Goal: Transaction & Acquisition: Purchase product/service

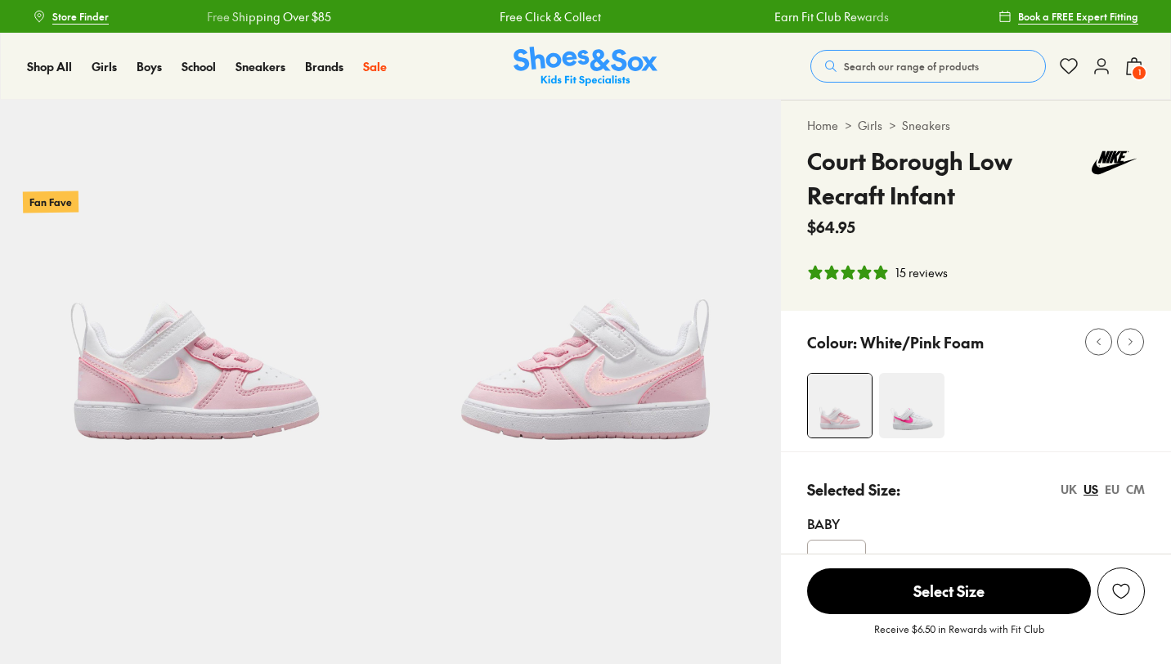
select select "*"
drag, startPoint x: 920, startPoint y: 163, endPoint x: 869, endPoint y: 159, distance: 51.7
click at [869, 159] on h4 "Court Borough Low Recraft Infant" at bounding box center [945, 178] width 277 height 69
click at [880, 74] on button "Search our range of products" at bounding box center [927, 66] width 235 height 33
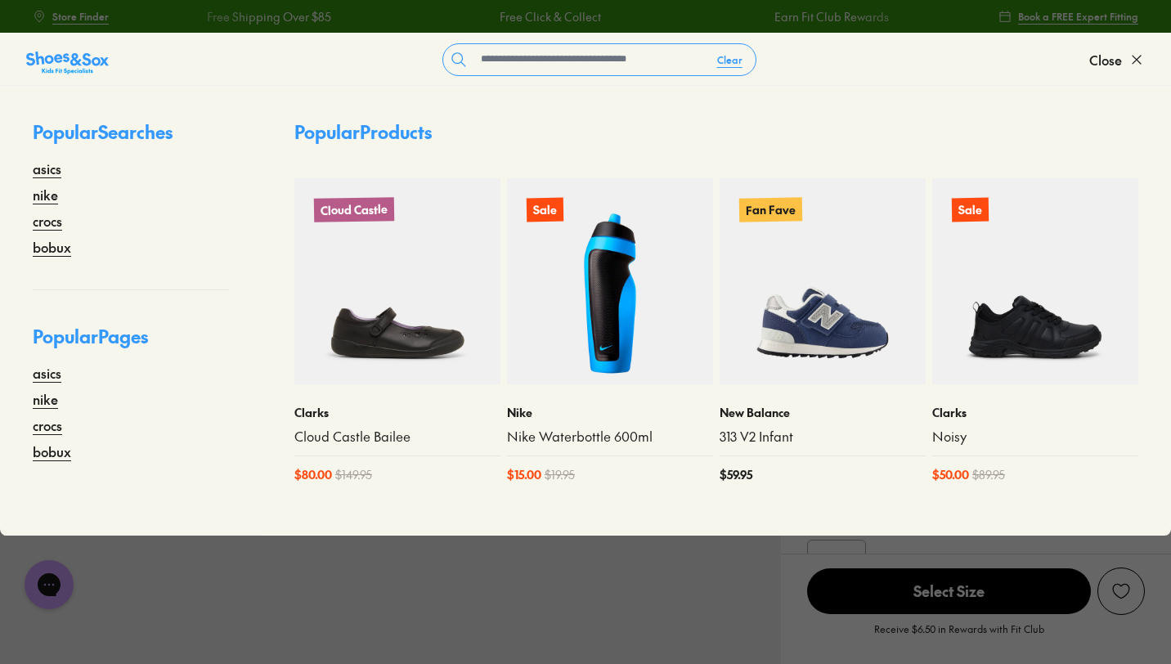
click at [884, 62] on form "Clear" at bounding box center [599, 59] width 980 height 33
click at [667, 62] on input "text" at bounding box center [589, 59] width 230 height 31
paste input "**********"
type input "**********"
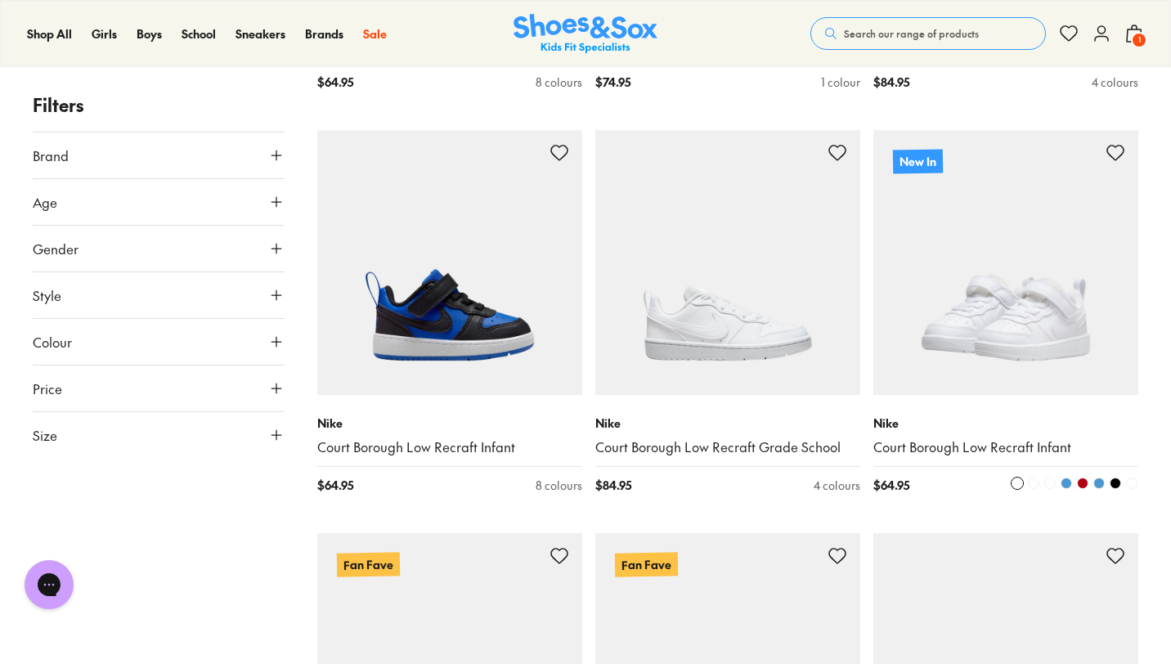
click at [1004, 330] on img at bounding box center [1005, 262] width 265 height 265
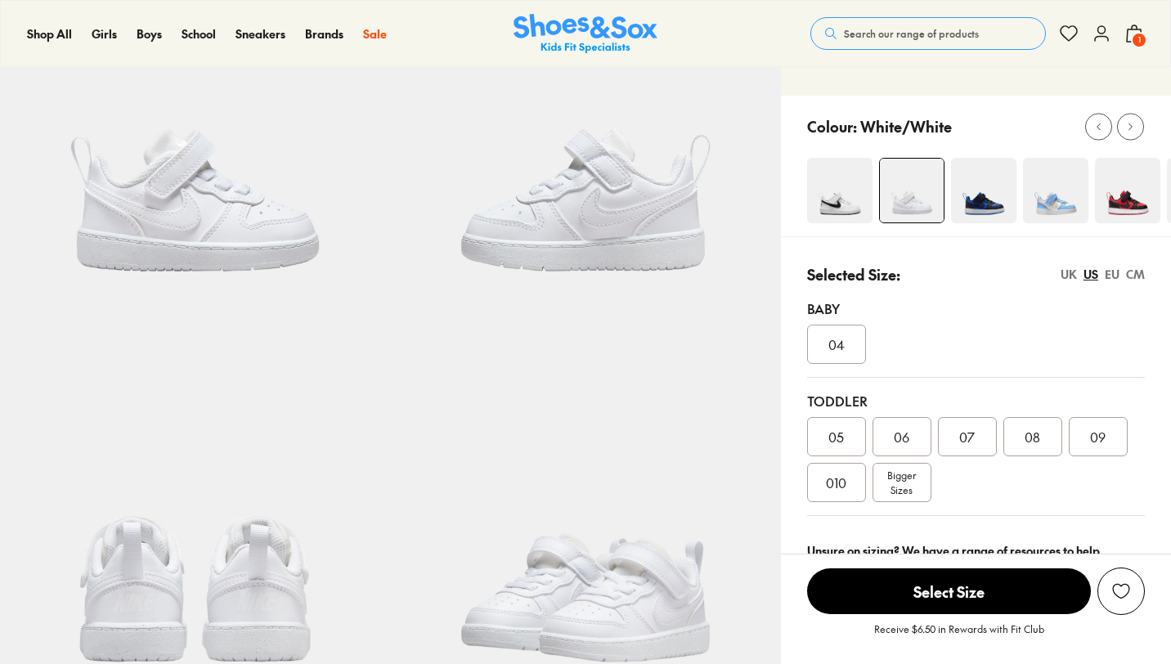
click at [1038, 438] on span "08" at bounding box center [1032, 437] width 16 height 20
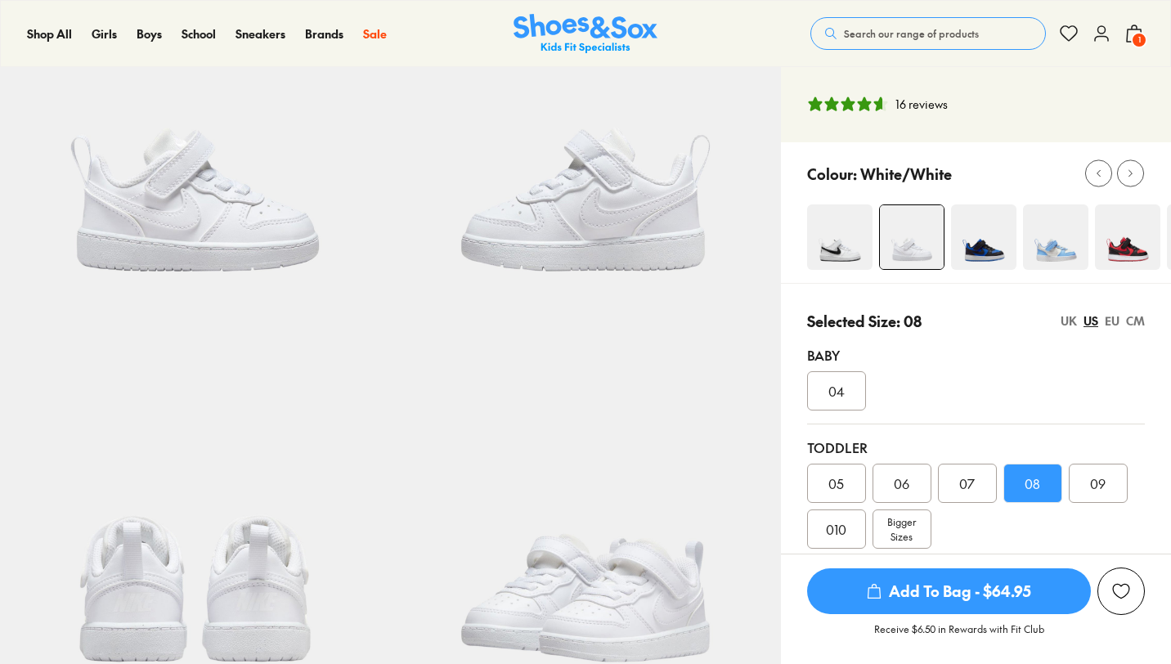
select select "*"
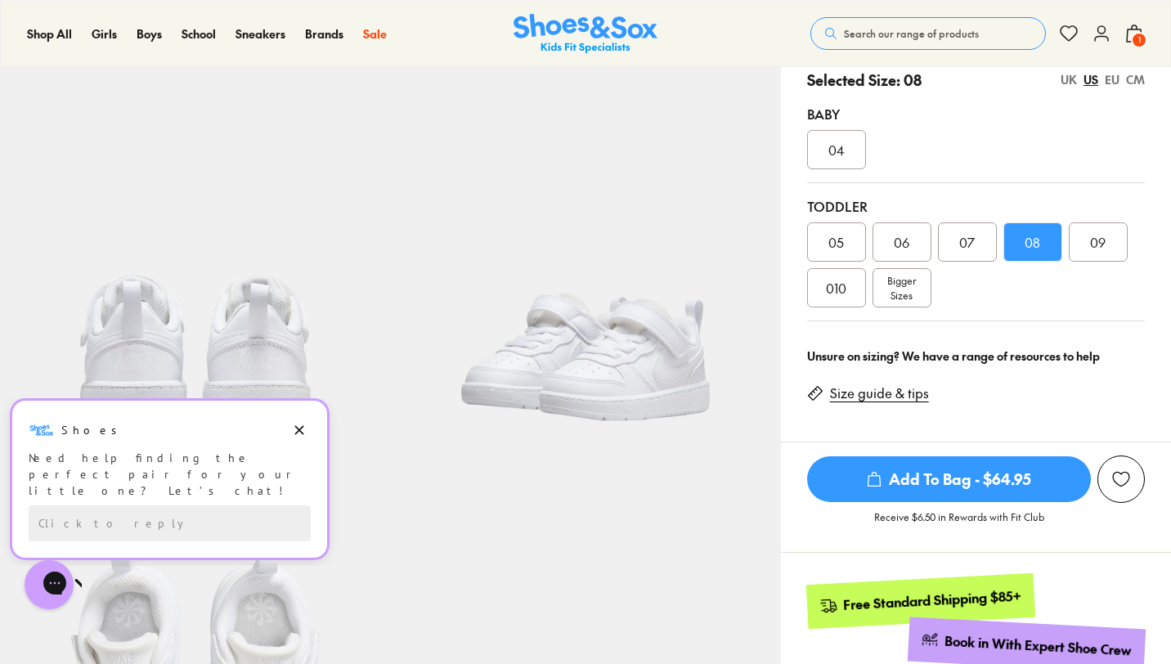
scroll to position [322, 0]
